Goal: Information Seeking & Learning: Find specific fact

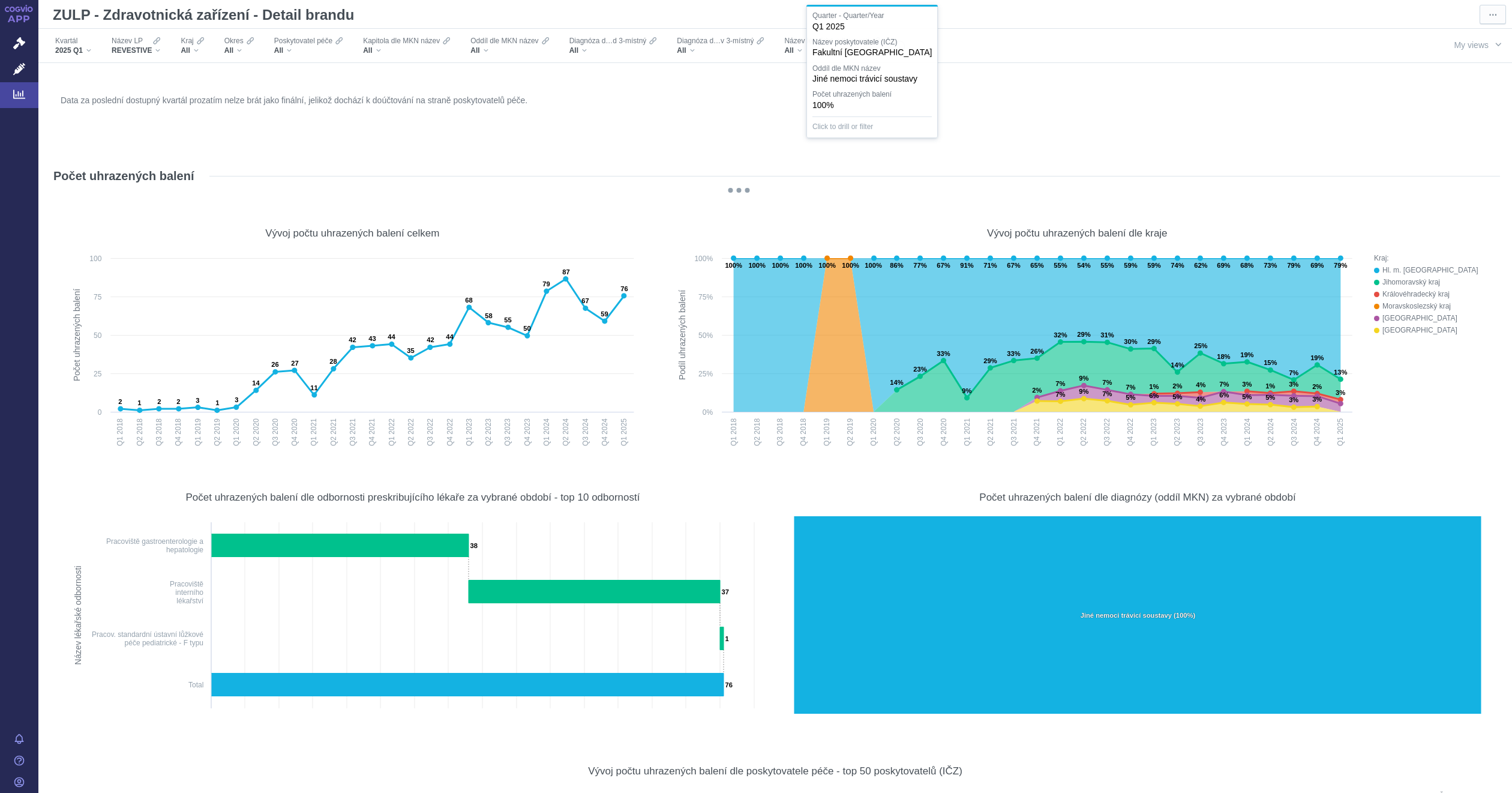
scroll to position [2251, 0]
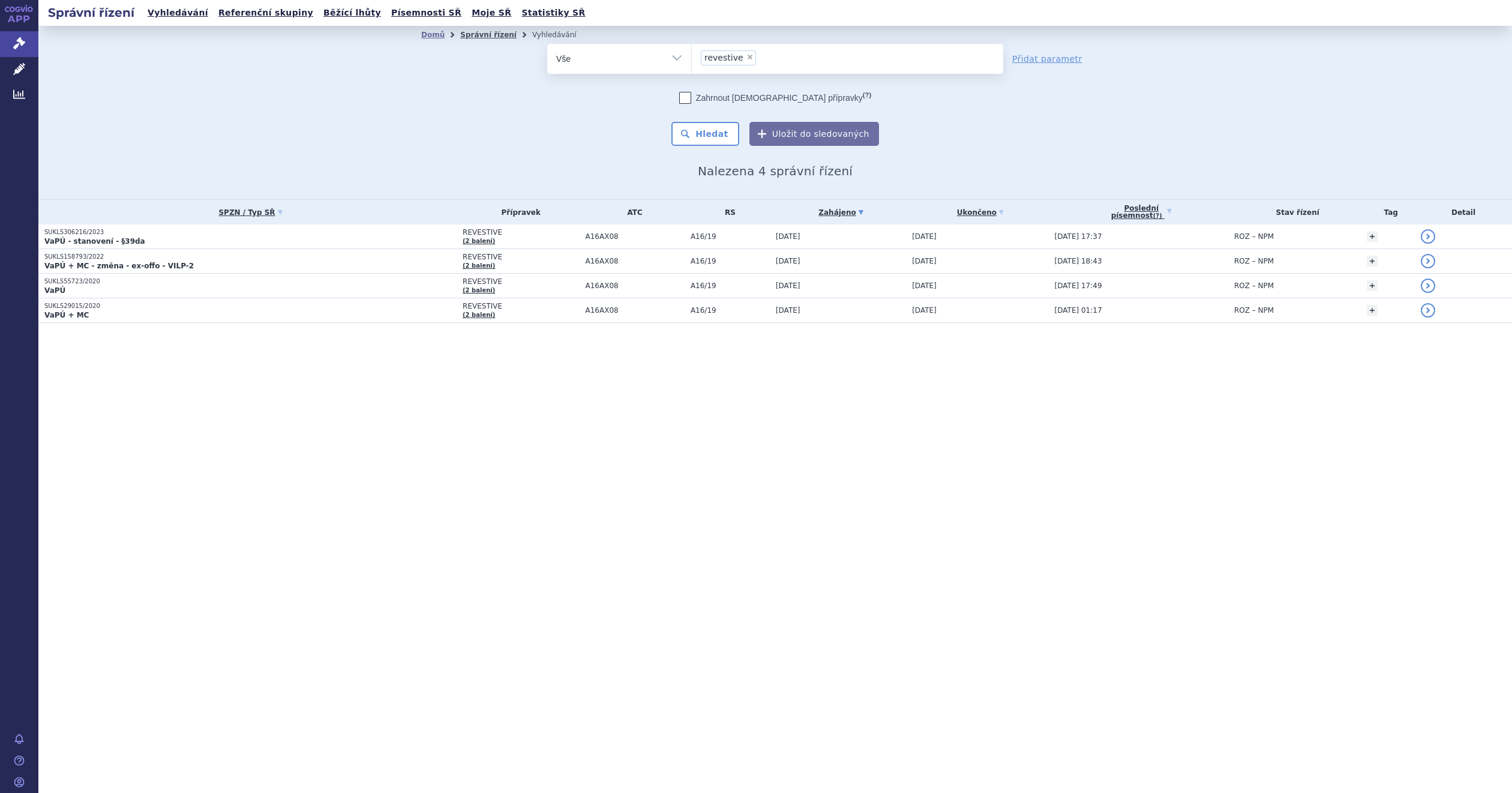
click at [484, 34] on link "Správní řízení" at bounding box center [488, 34] width 57 height 8
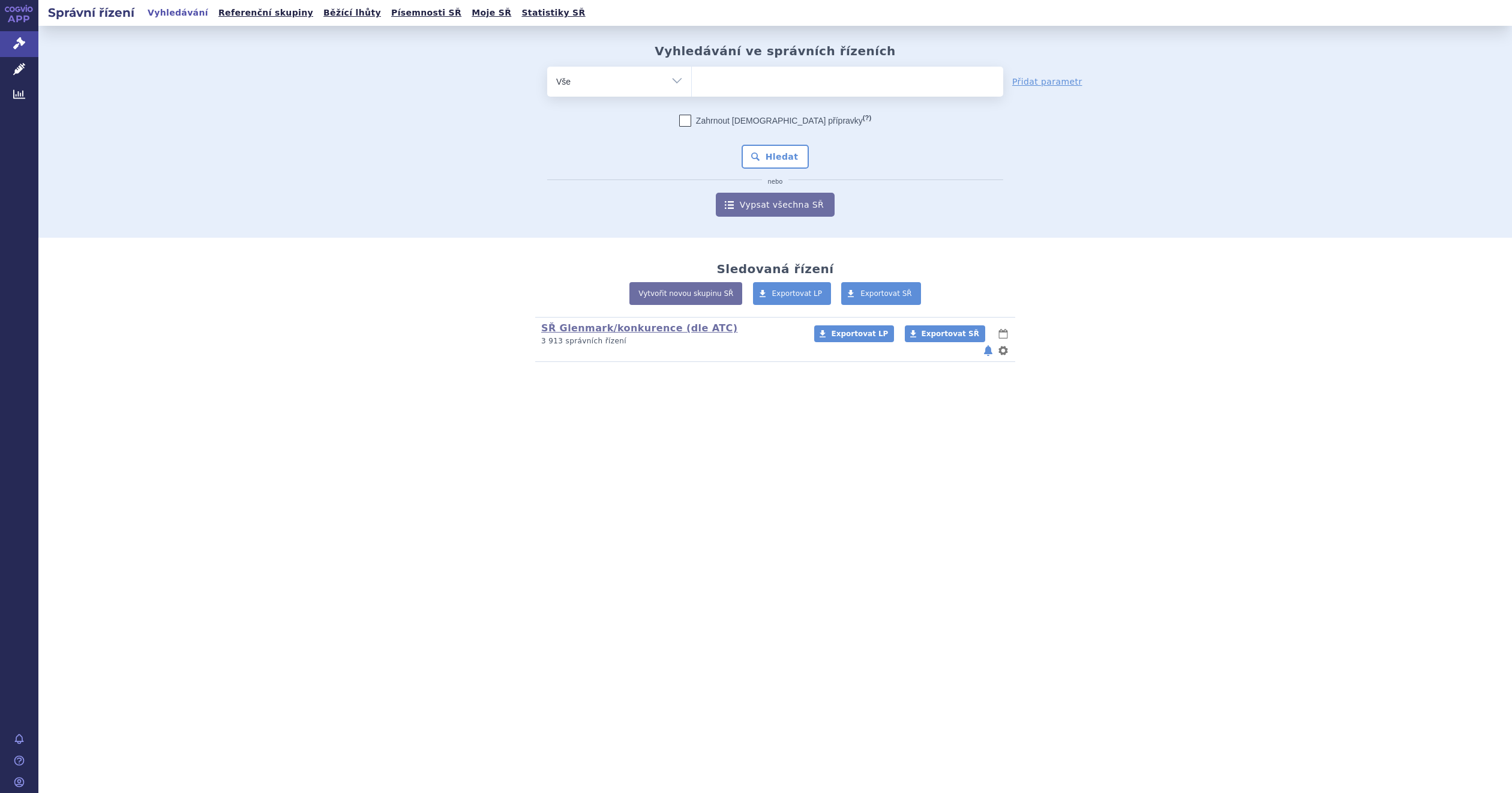
click at [758, 85] on ul at bounding box center [847, 79] width 311 height 25
click at [692, 85] on select at bounding box center [691, 81] width 1 height 30
drag, startPoint x: 866, startPoint y: 80, endPoint x: 848, endPoint y: 103, distance: 29.2
click at [866, 80] on ul at bounding box center [847, 79] width 311 height 25
click at [692, 80] on select at bounding box center [691, 81] width 1 height 30
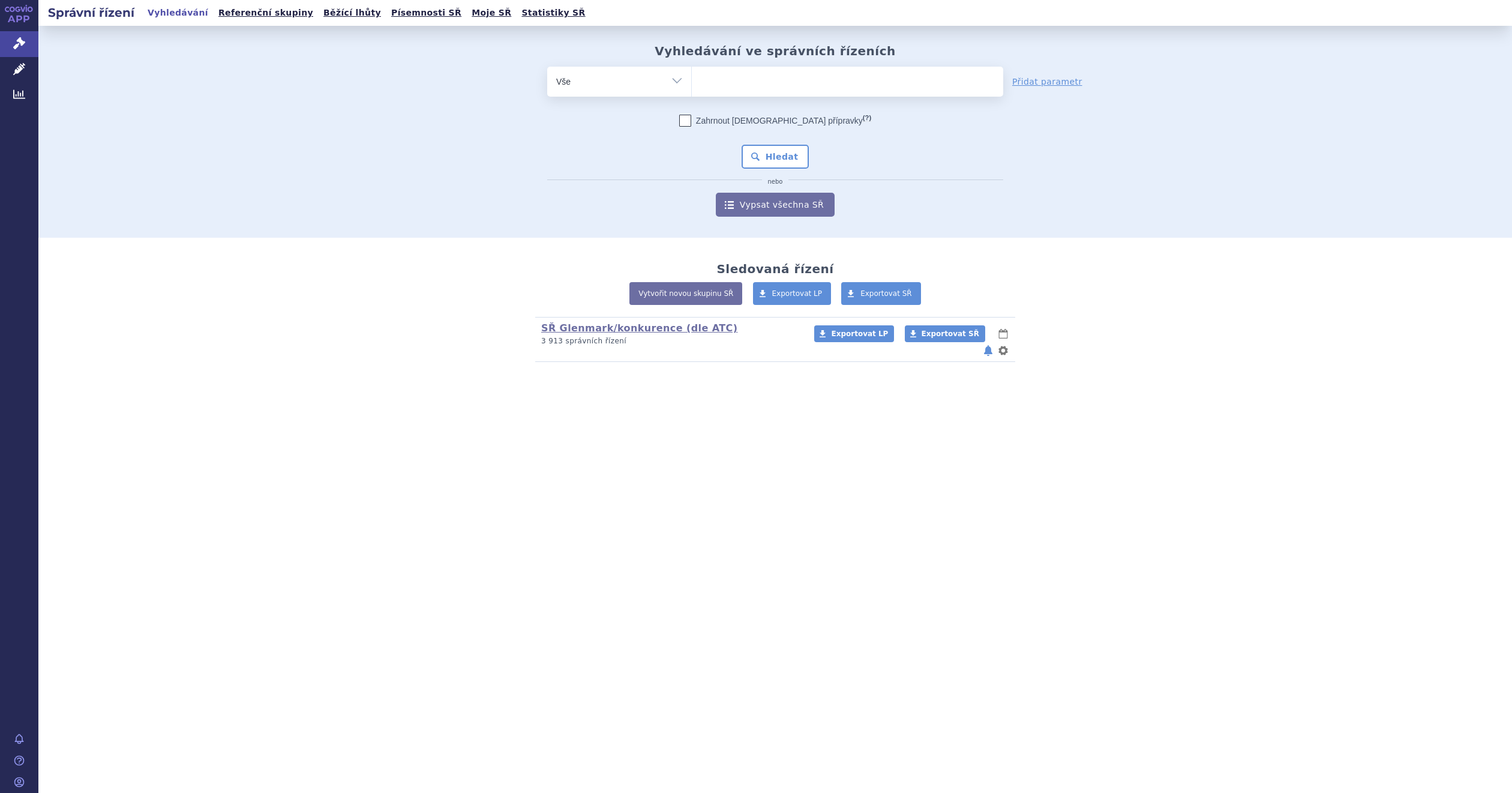
paste input "R03AK07"
type input "R03AK07"
select select "R03AK07"
click at [778, 146] on button "Hledat" at bounding box center [775, 157] width 68 height 24
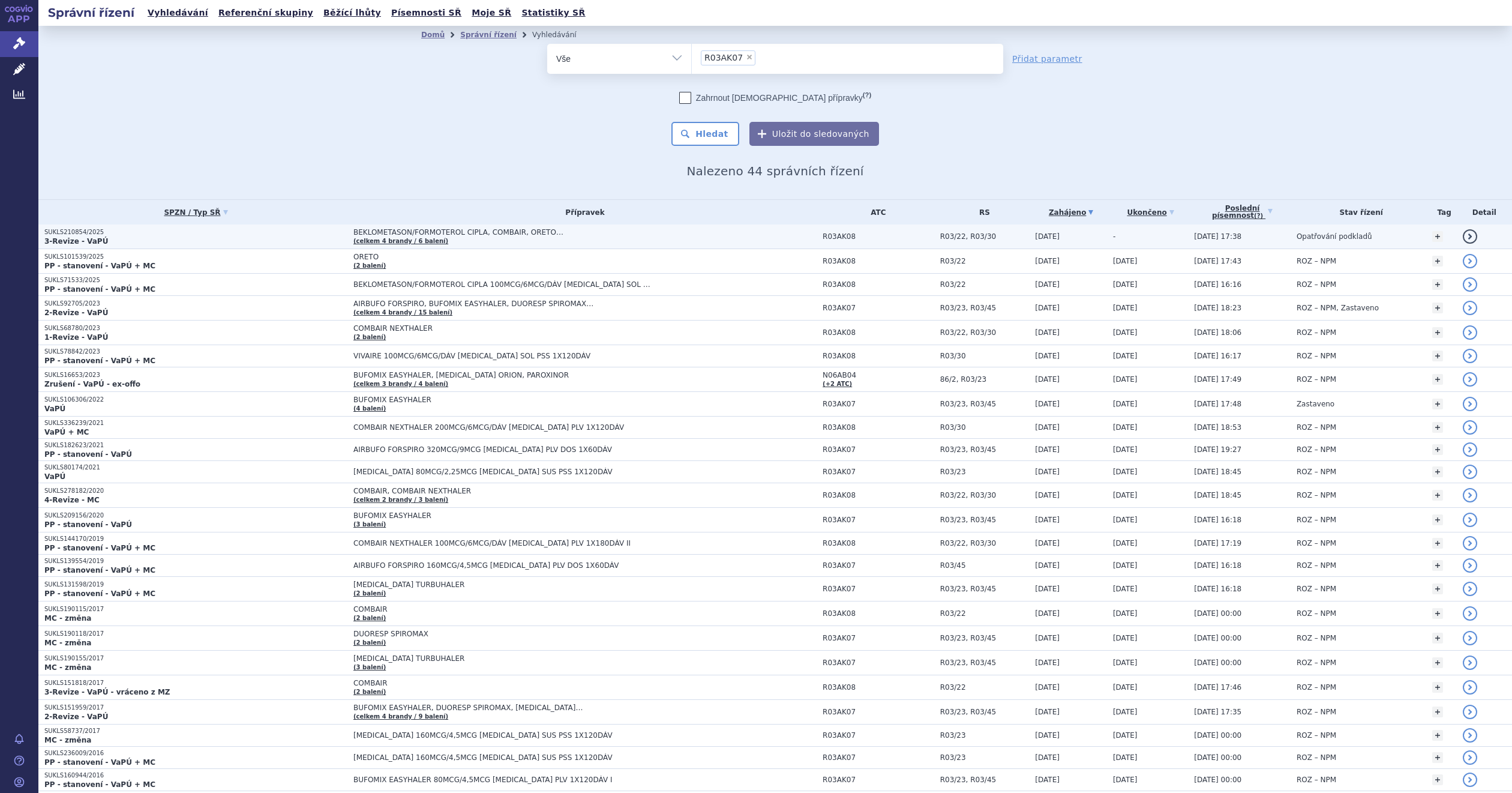
click at [438, 231] on span "BEKLOMETASON/FORMOTEROL CIPLA, COMBAIR, ORETO…" at bounding box center [503, 232] width 300 height 8
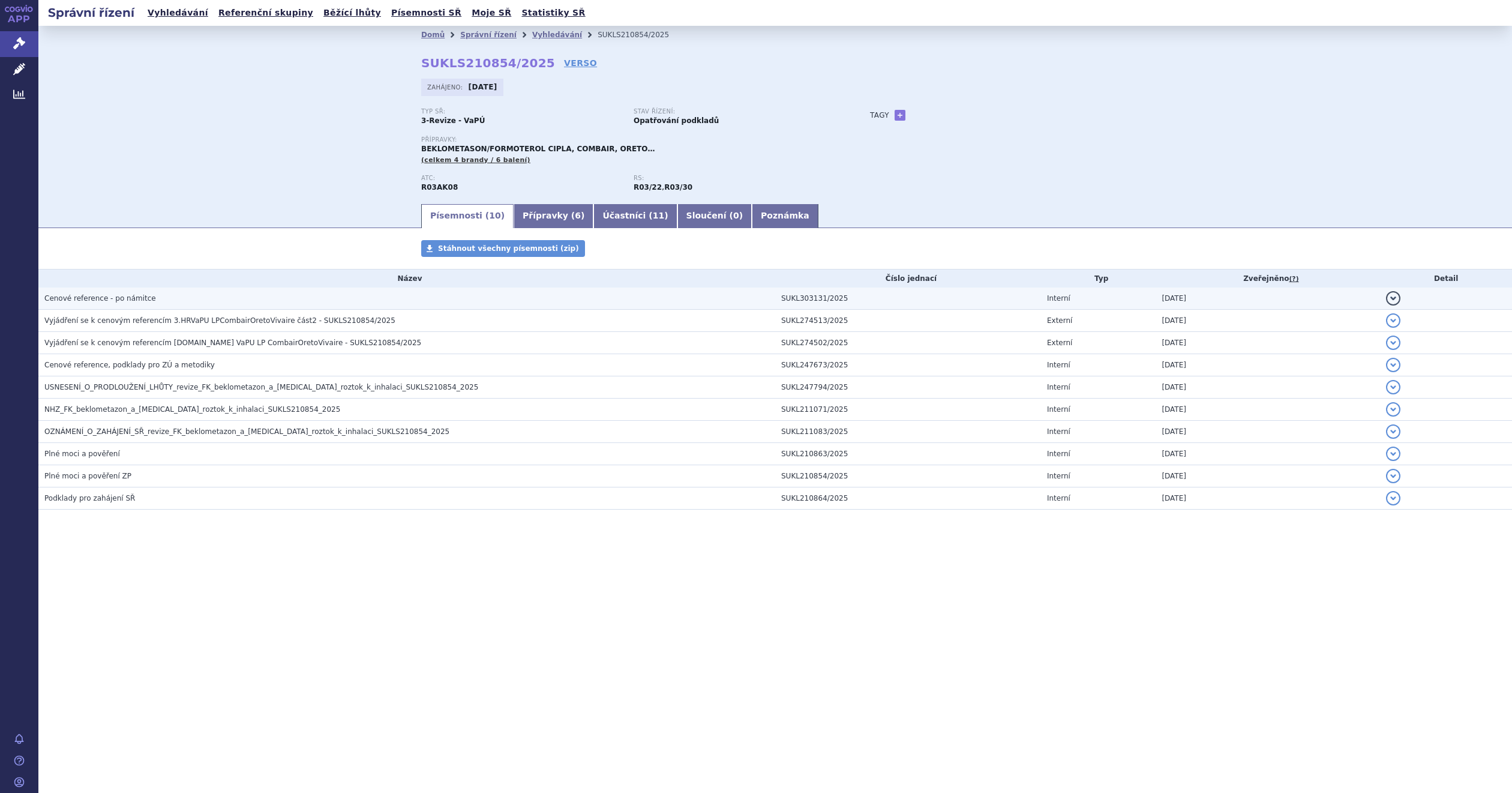
click at [139, 300] on span "Cenové reference - po námitce" at bounding box center [100, 298] width 112 height 8
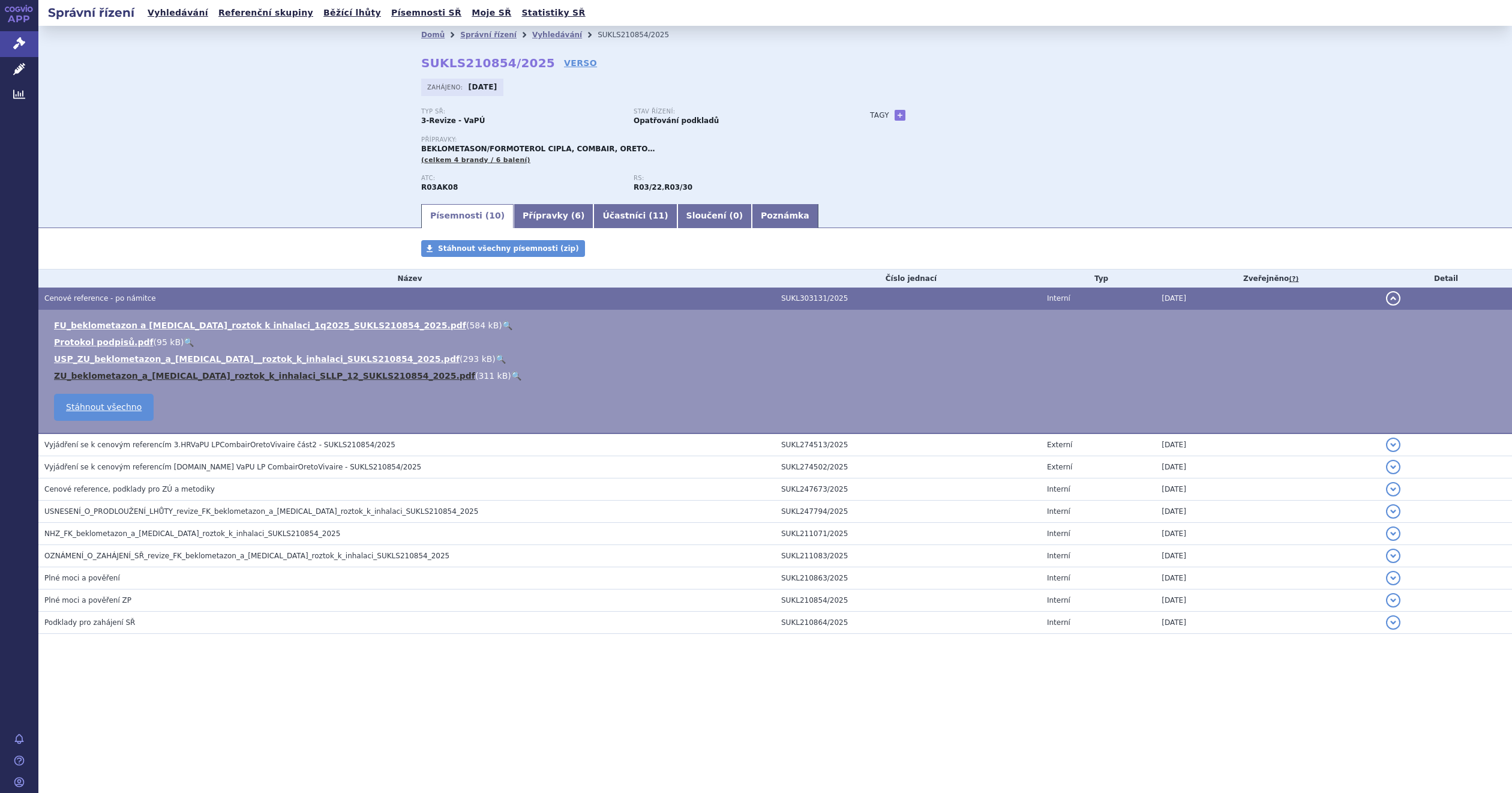
click at [92, 377] on link "ZU_beklometazon_a_[MEDICAL_DATA]_roztok_k_inhalaci_SLLP_12_SUKLS210854_2025.pdf" at bounding box center [264, 375] width 421 height 10
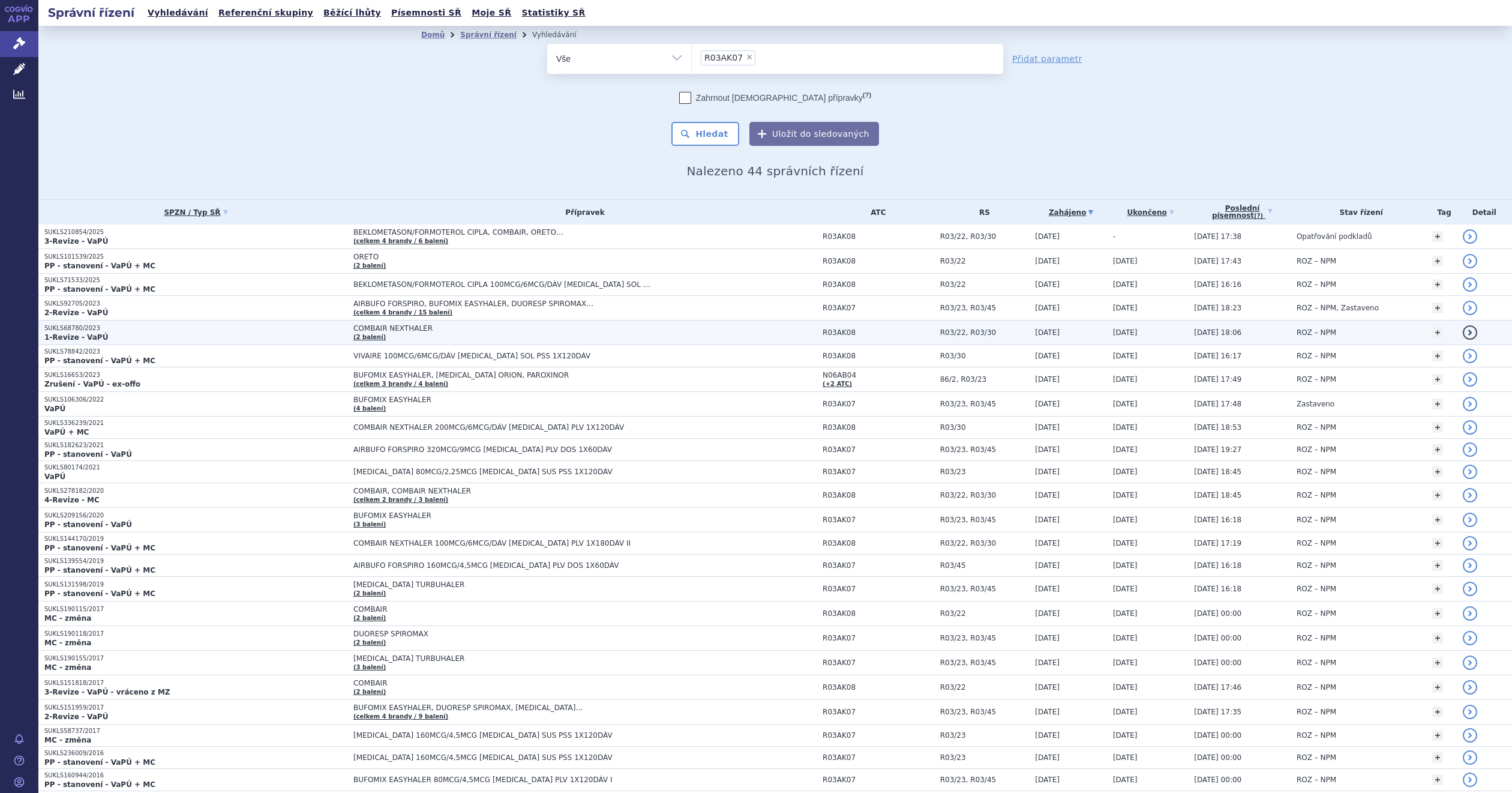
drag, startPoint x: 394, startPoint y: 263, endPoint x: 400, endPoint y: 326, distance: 63.3
click at [394, 263] on td "ORETO (2 balení)" at bounding box center [582, 261] width 469 height 25
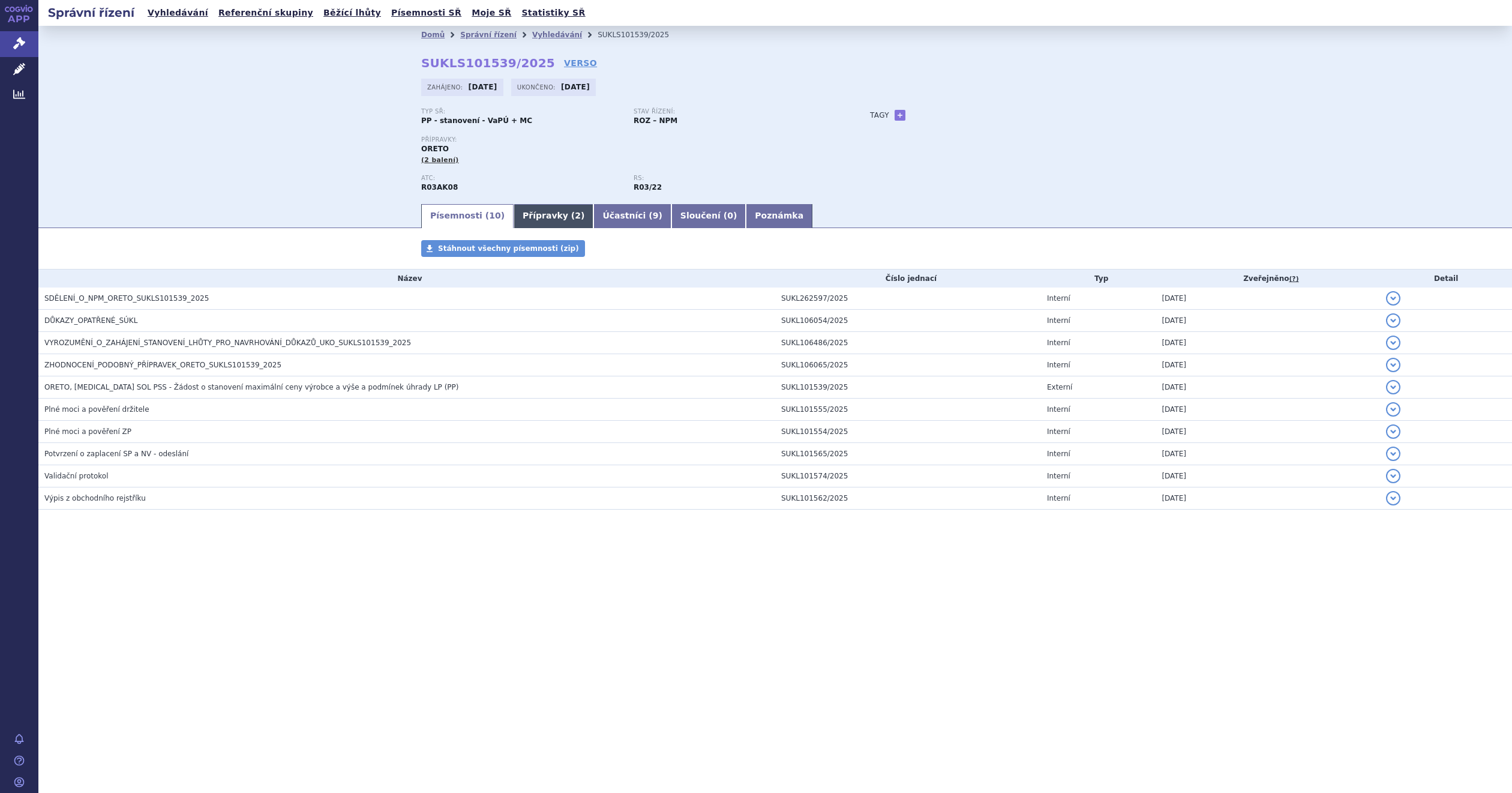
click at [526, 209] on link "Přípravky ( 2 )" at bounding box center [554, 216] width 80 height 24
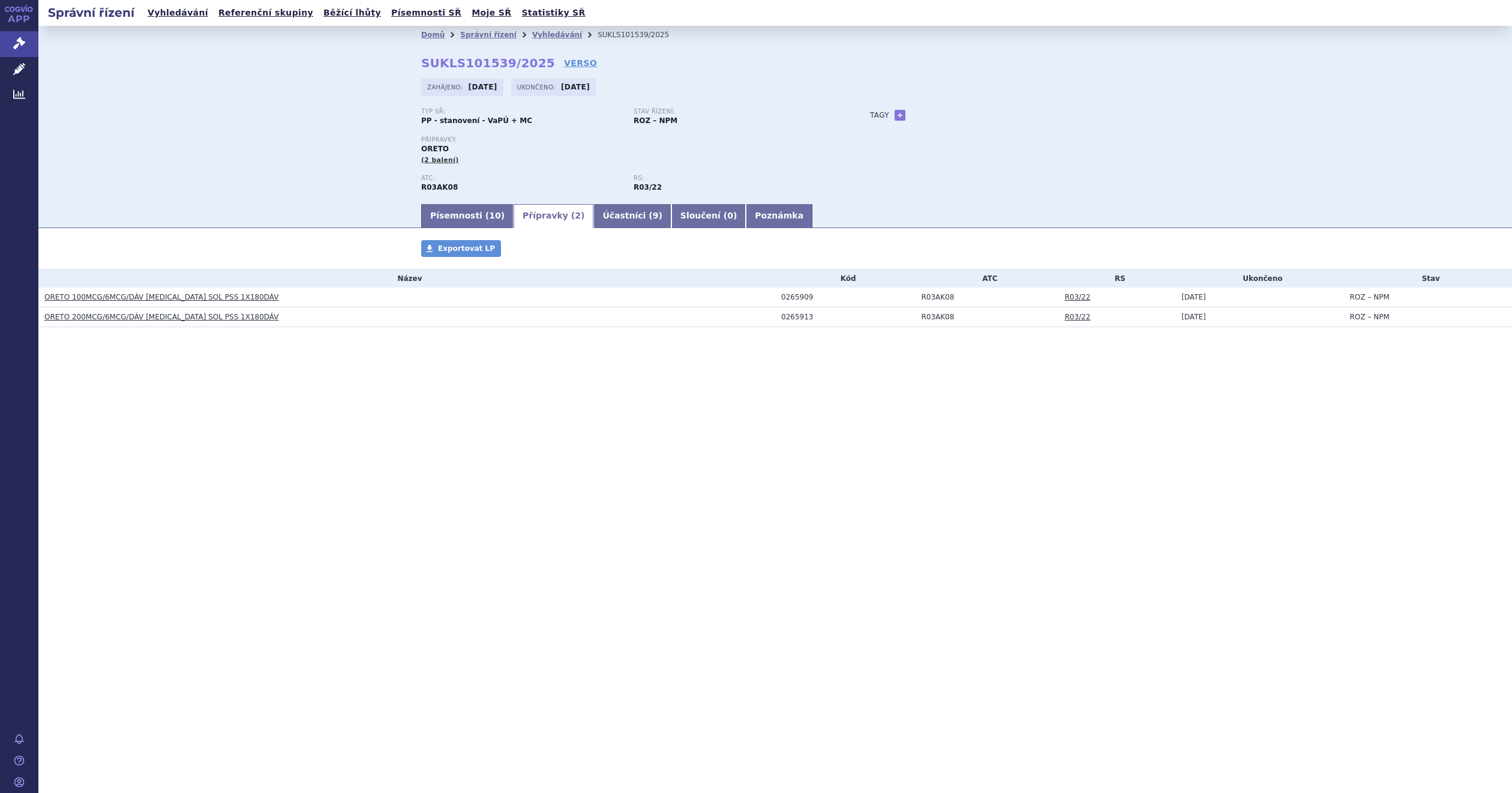
click at [285, 404] on div "Správní řízení Vyhledávání Referenční skupiny Běžící lhůty Písemnosti SŘ Moje S…" at bounding box center [775, 396] width 1474 height 793
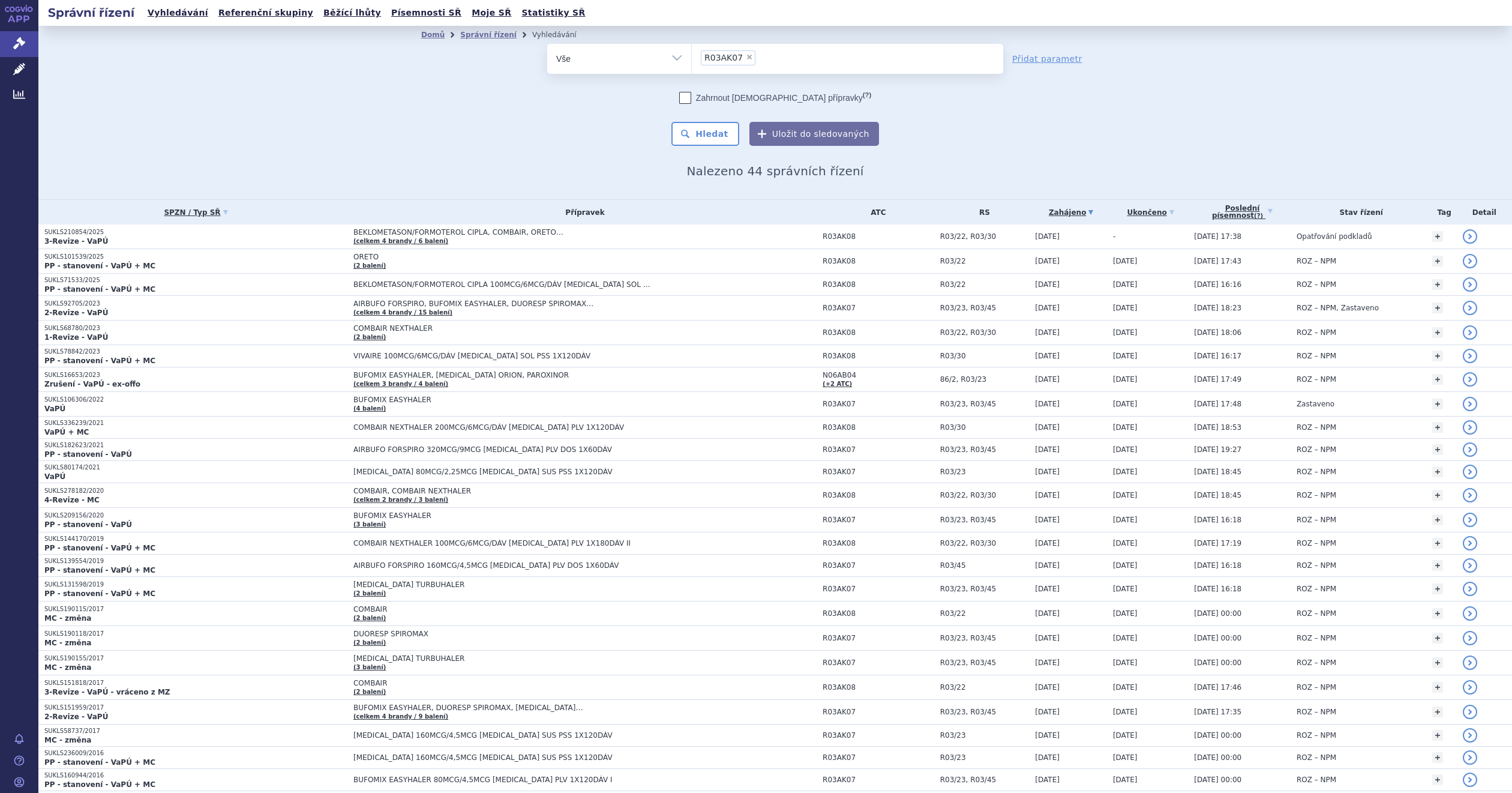
click at [670, 54] on select "Vše Spisová značka Typ SŘ Přípravek/SUKL kód Účastník/Držitel" at bounding box center [619, 57] width 144 height 27
select select "filter-atc-group"
click at [547, 44] on select "Vše Spisová značka Typ SŘ Přípravek/SUKL kód Účastník/Držitel" at bounding box center [619, 57] width 144 height 27
click at [709, 123] on button "Hledat" at bounding box center [705, 134] width 68 height 24
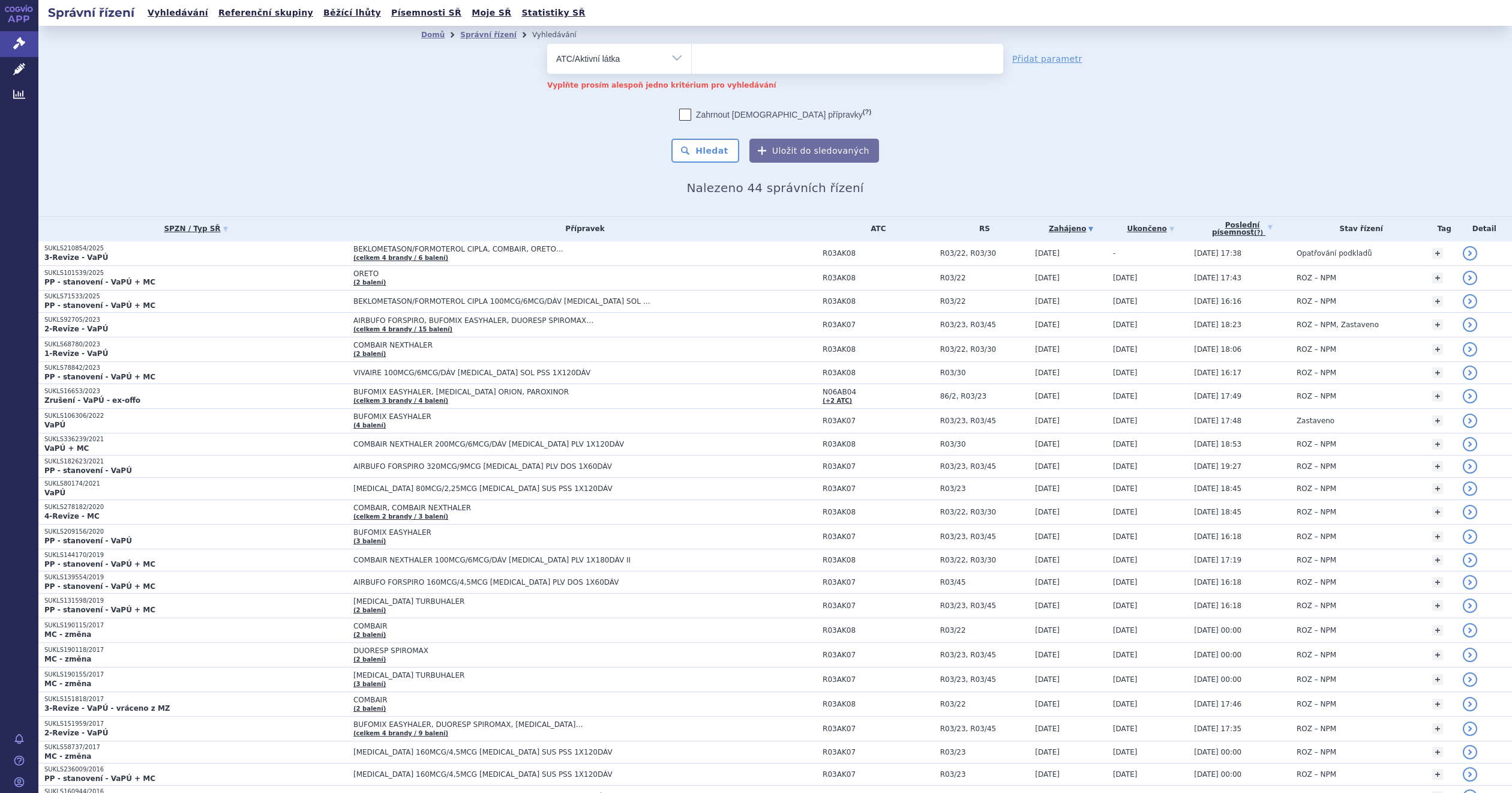
click at [747, 53] on ul at bounding box center [847, 57] width 311 height 25
click at [692, 53] on select at bounding box center [691, 58] width 1 height 30
click at [848, 55] on ul at bounding box center [847, 57] width 311 height 25
click at [692, 55] on select at bounding box center [691, 58] width 1 height 30
paste input "R03AK07"
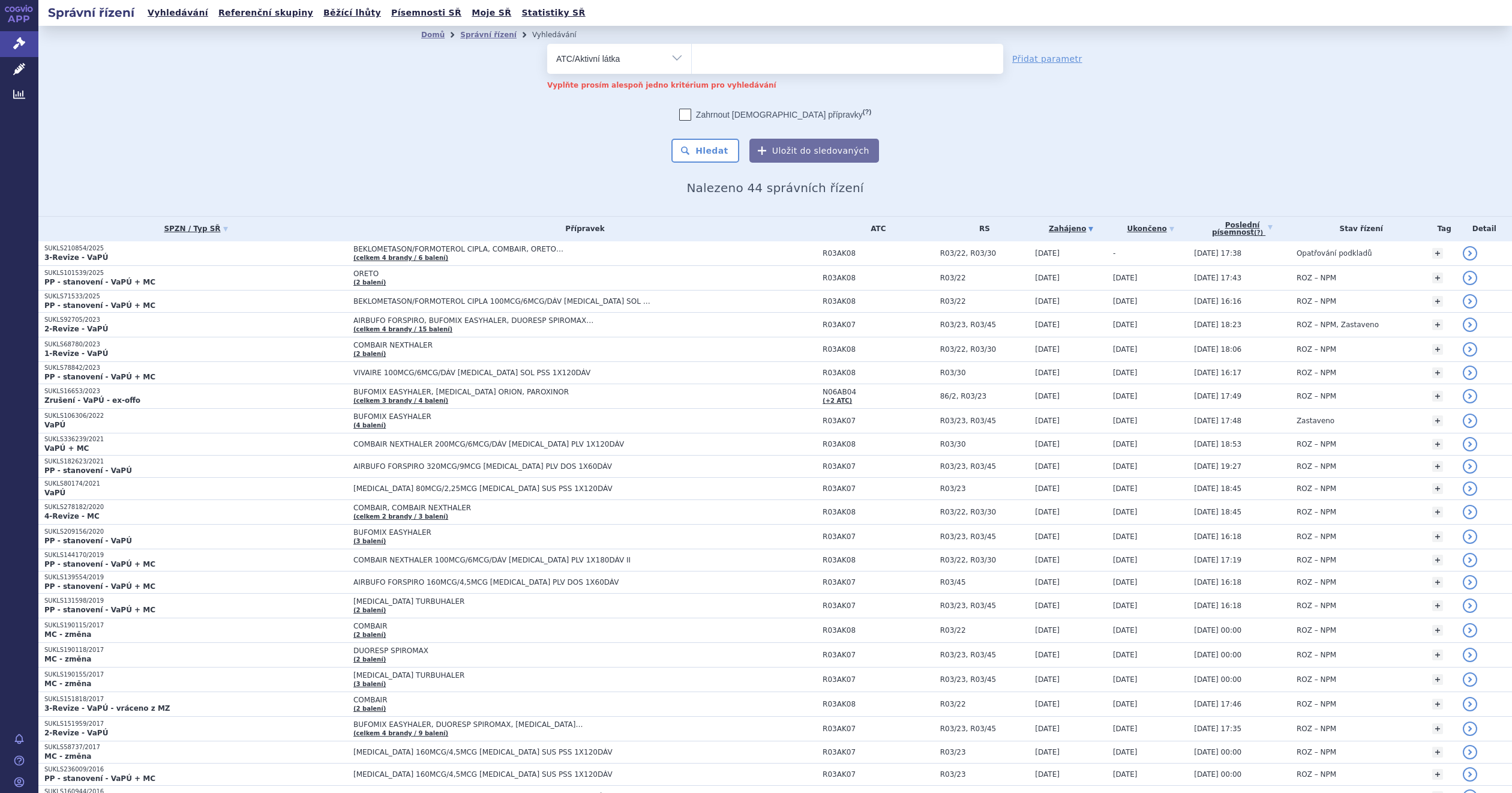
type input "R03AK07"
select select "R03AK07"
click at [695, 143] on button "Hledat" at bounding box center [705, 151] width 68 height 24
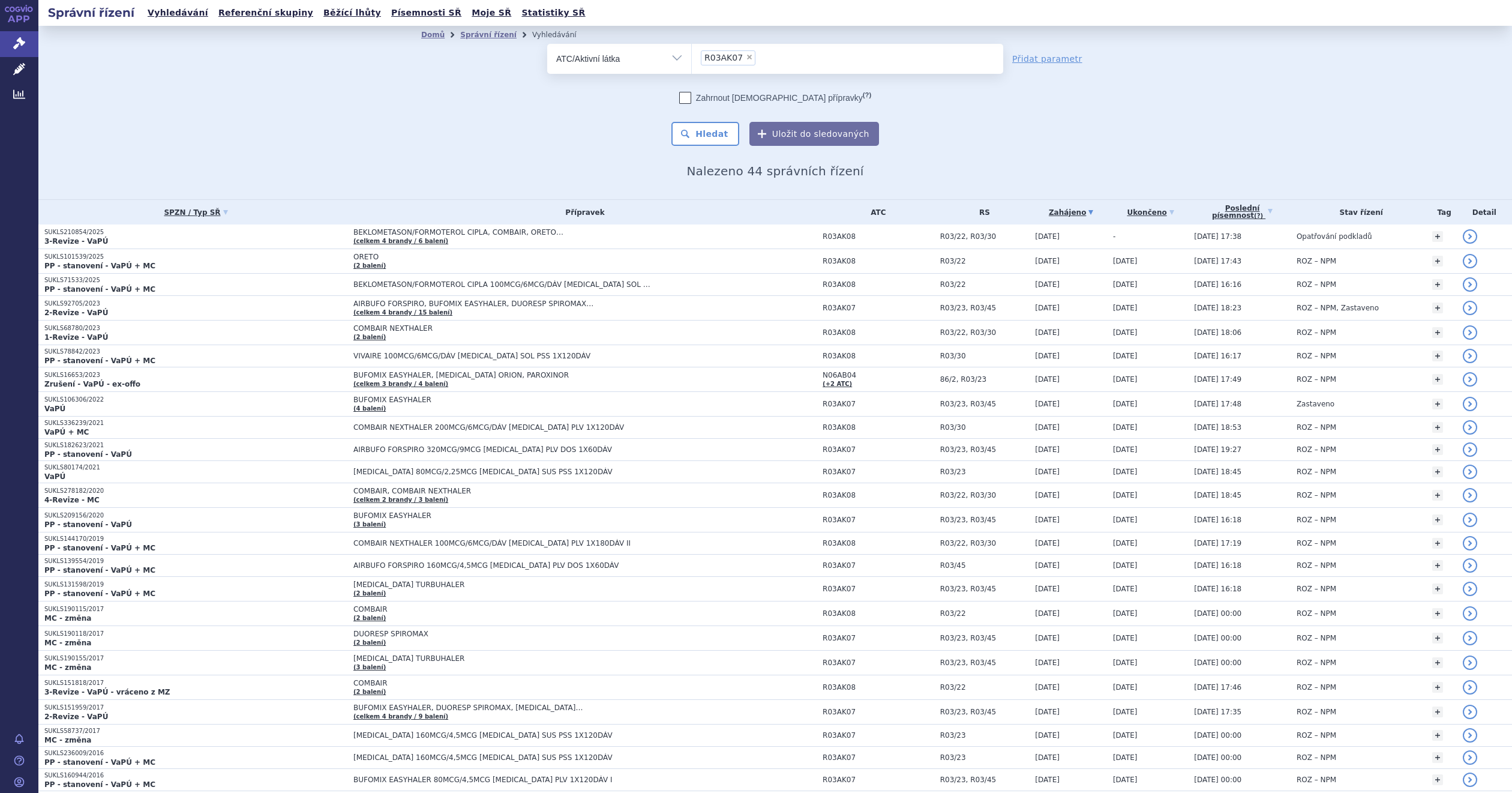
click at [329, 141] on div "Domů Správní řízení Vyhledávání Vyhledávání ve správních řízeních odstranit Vše…" at bounding box center [775, 113] width 1474 height 174
click at [746, 53] on span "×" at bounding box center [749, 57] width 7 height 7
click at [692, 53] on select "R03AK07" at bounding box center [691, 58] width 1 height 30
select select
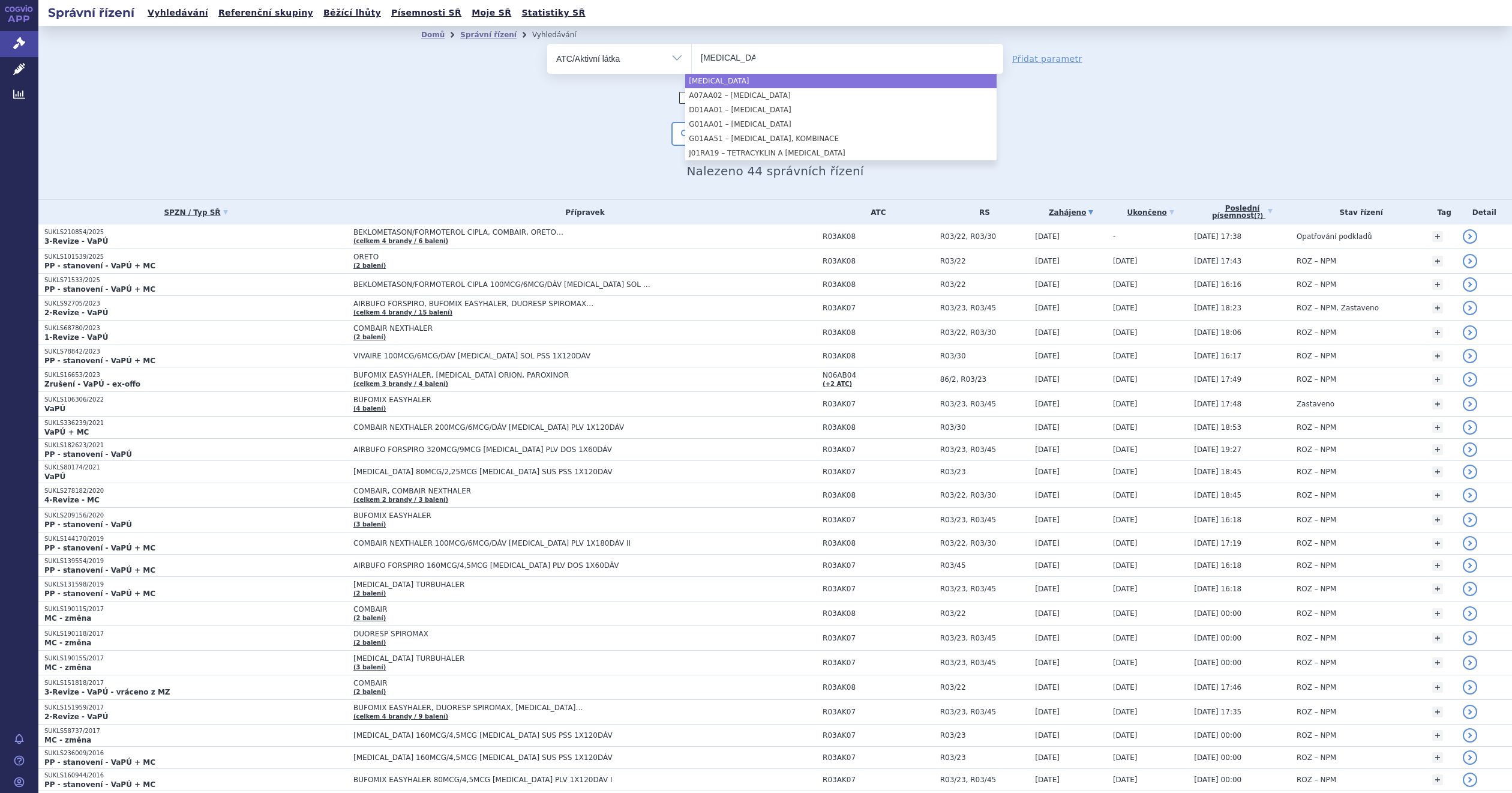
type input "[MEDICAL_DATA]"
select select "[MEDICAL_DATA]"
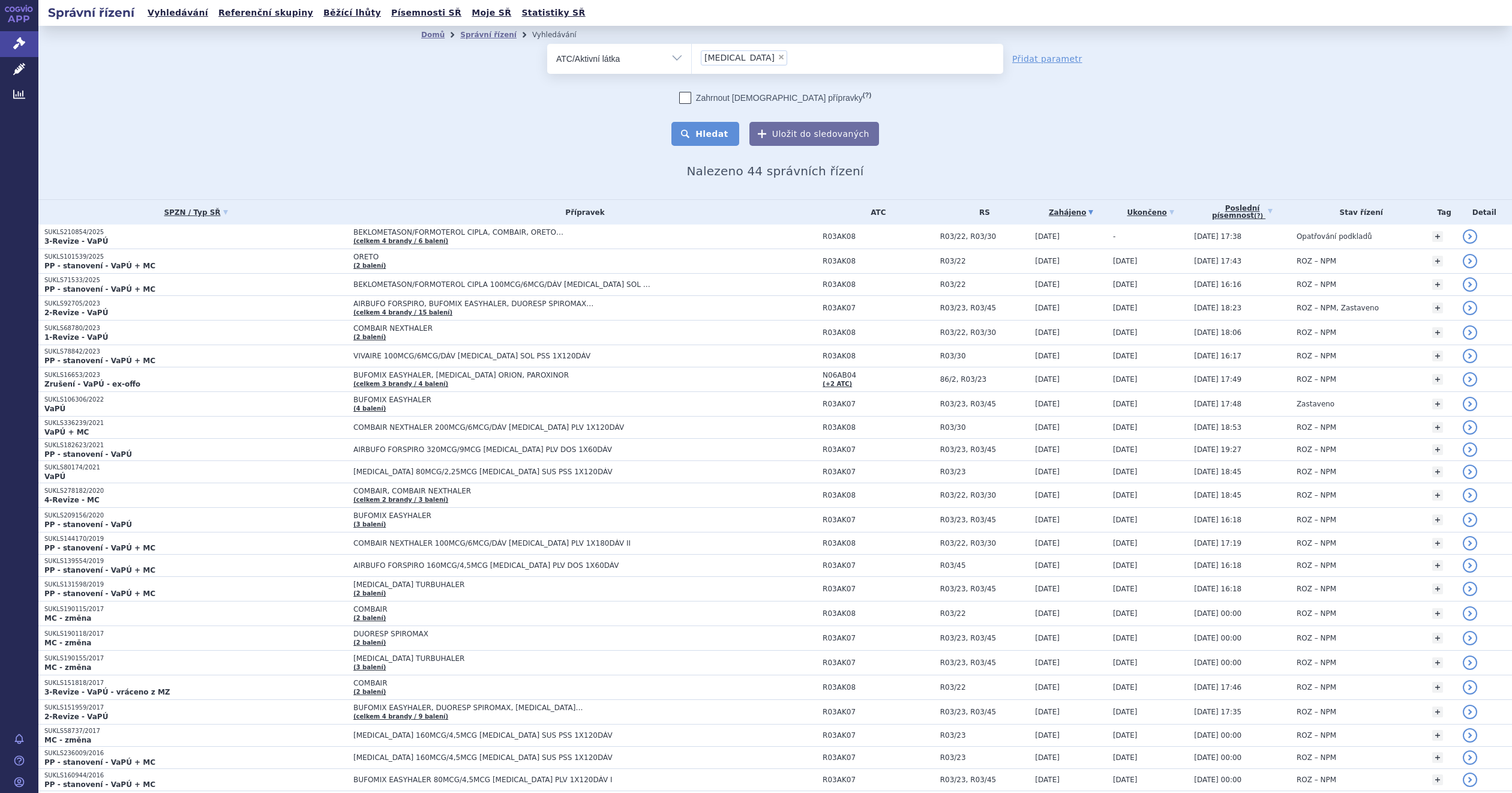
click at [708, 146] on button "Hledat" at bounding box center [705, 134] width 68 height 24
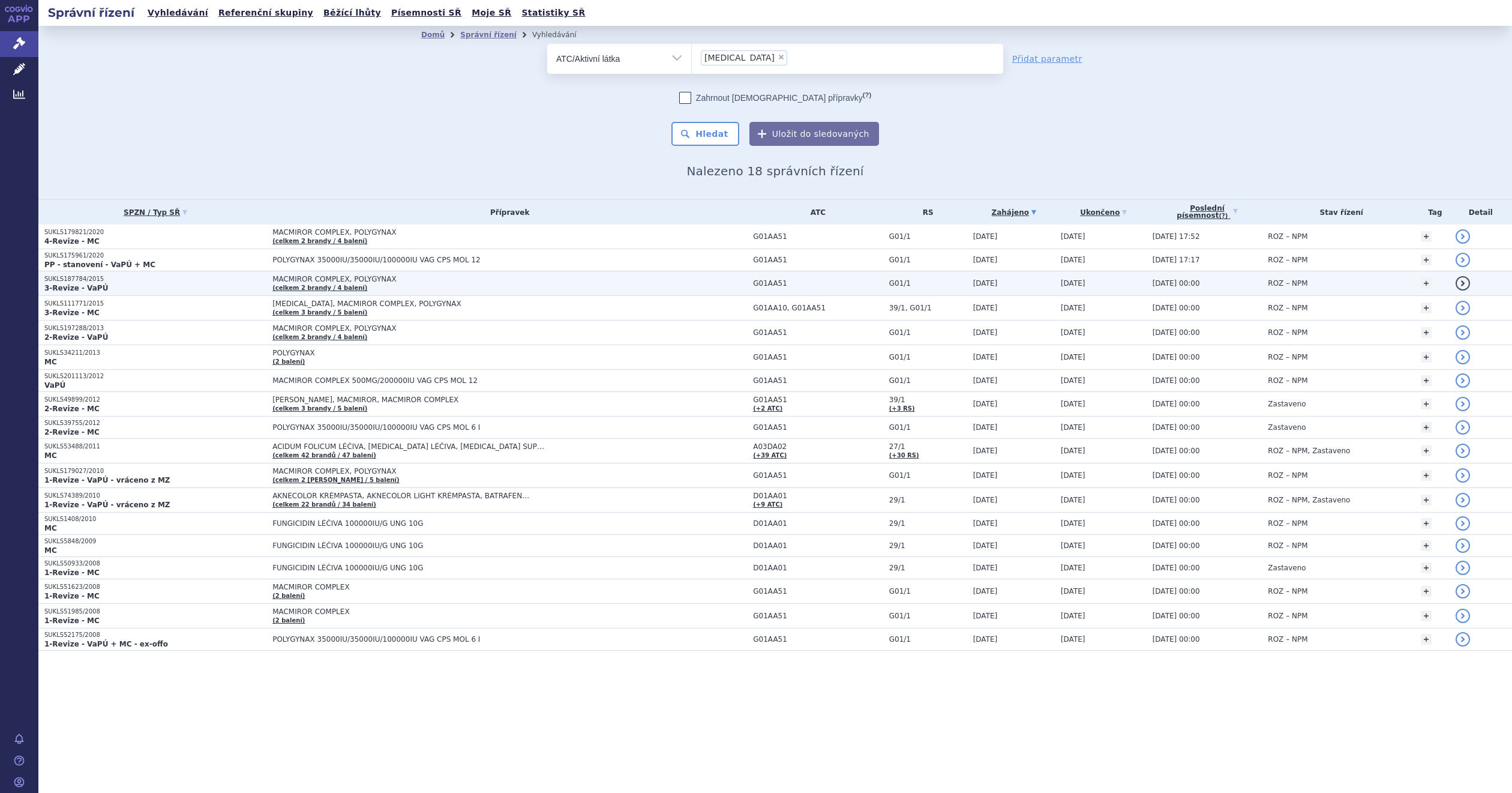
click at [372, 284] on span "MACMIROR COMPLEX, POLYGYNAX" at bounding box center [423, 279] width 300 height 8
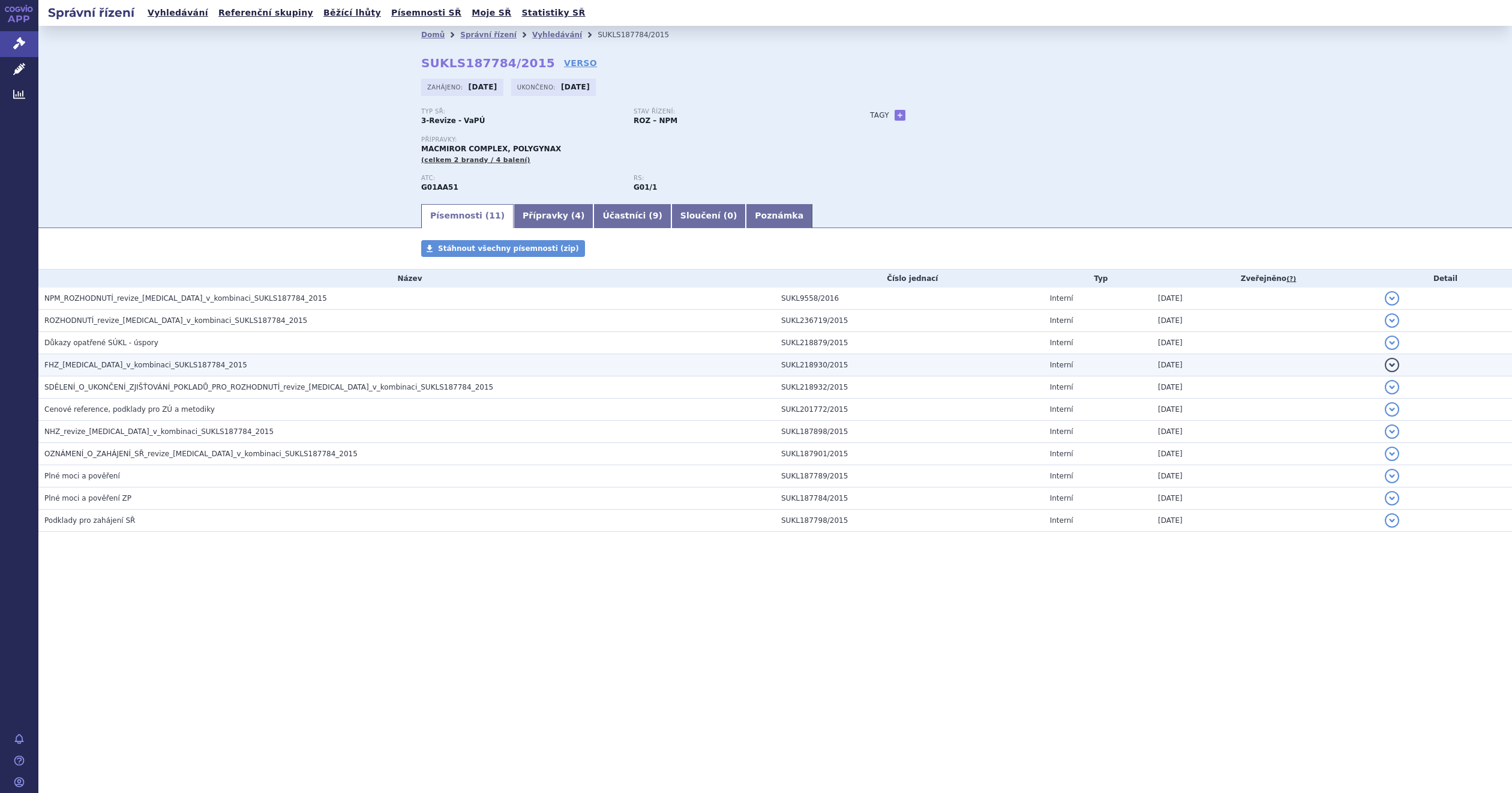
click at [83, 362] on span "FHZ_[MEDICAL_DATA]_v_kombinaci_SUKLS187784_2015" at bounding box center [146, 364] width 203 height 8
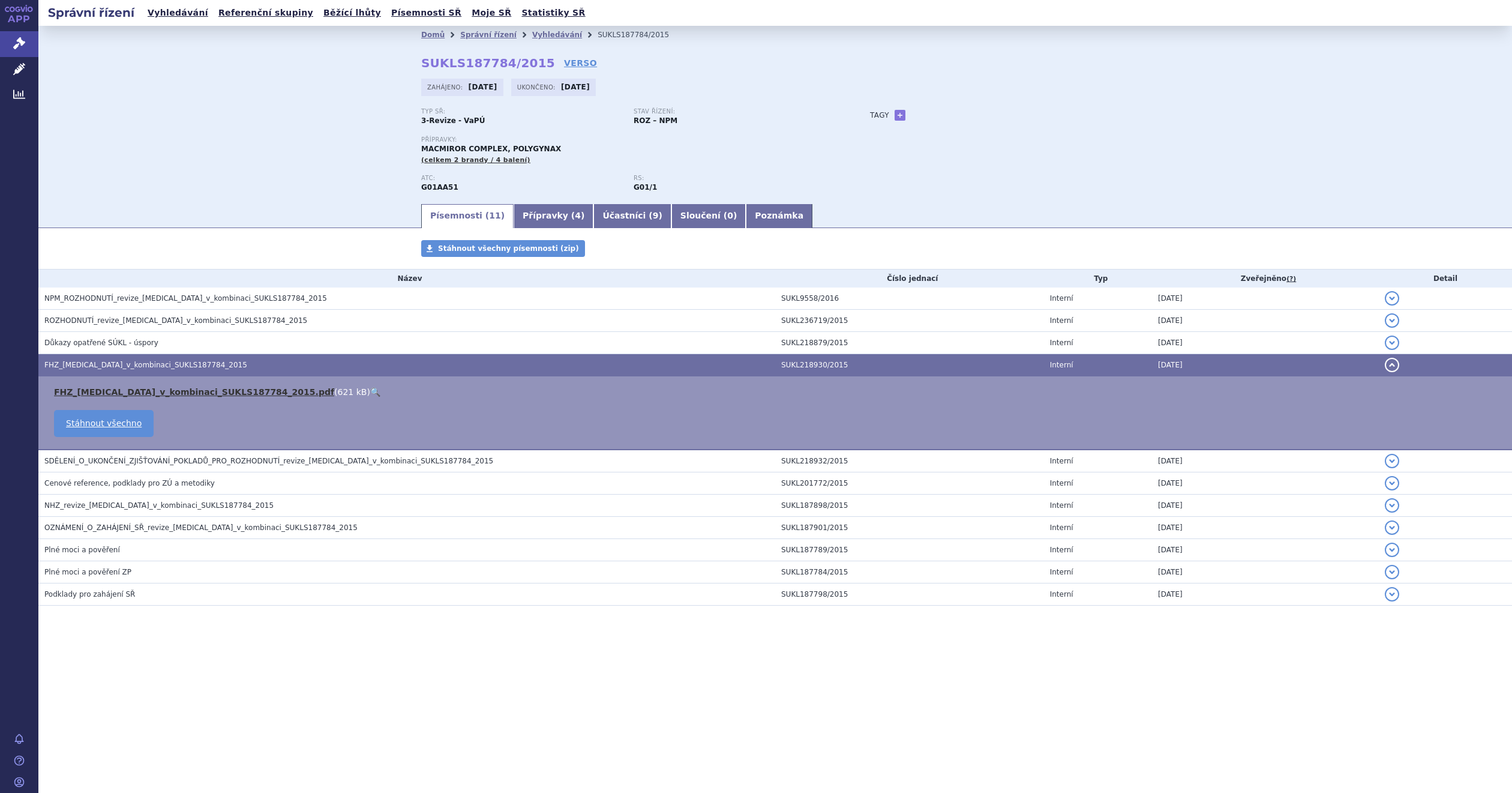
click at [139, 396] on link "FHZ_[MEDICAL_DATA]_v_kombinaci_SUKLS187784_2015.pdf" at bounding box center [194, 392] width 280 height 10
